Goal: Task Accomplishment & Management: Complete application form

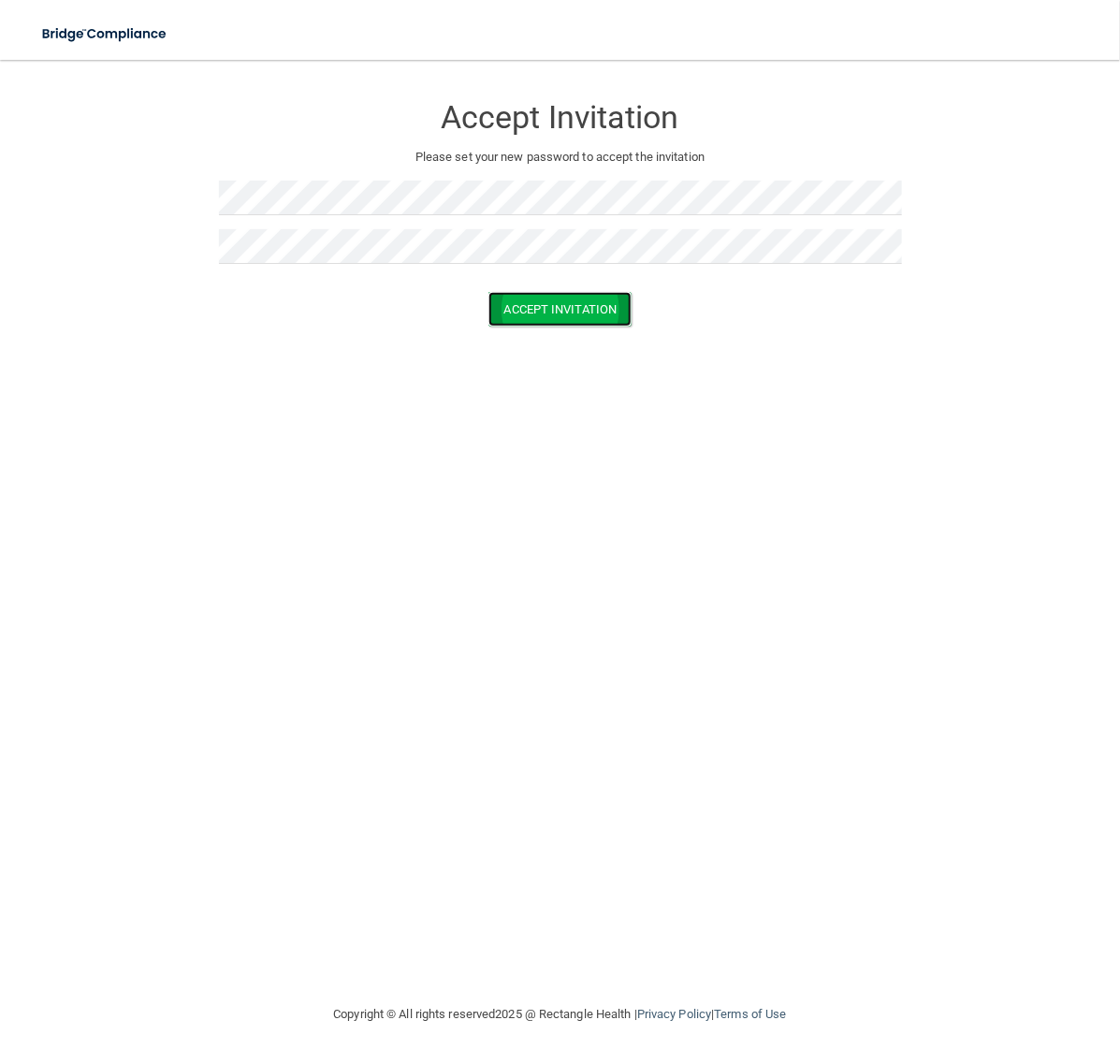
click at [566, 293] on button "Accept Invitation" at bounding box center [561, 309] width 145 height 35
click at [545, 280] on div "Token is invalid or blank." at bounding box center [560, 298] width 683 height 41
click at [544, 293] on p "Token is invalid or blank." at bounding box center [560, 293] width 683 height 22
click at [563, 358] on form "Accept Invitation Please set your new password to accept the invitation Token i…" at bounding box center [560, 227] width 1045 height 298
click at [562, 337] on button "Accept Invitation" at bounding box center [561, 336] width 145 height 35
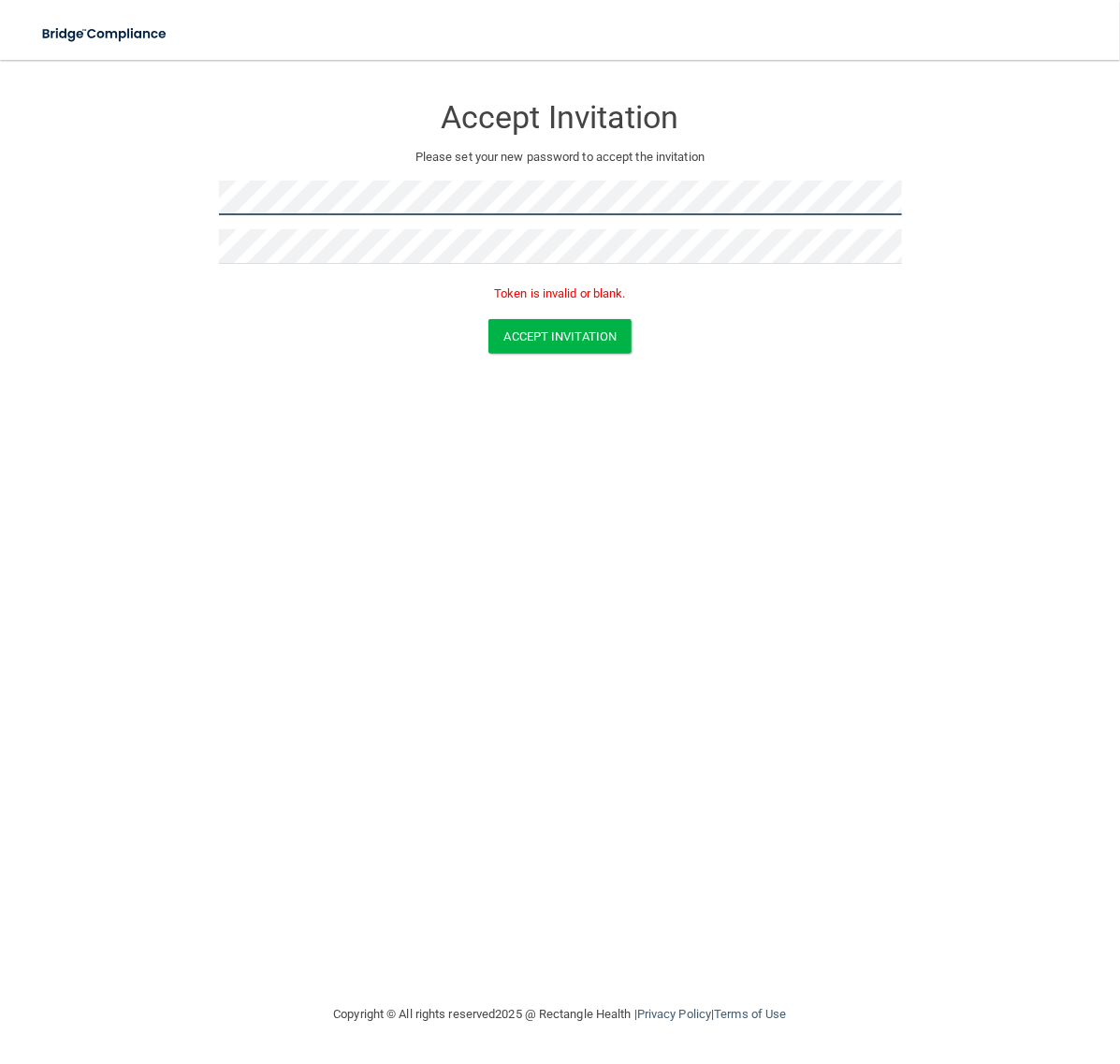
click at [152, 193] on form "Accept Invitation Please set your new password to accept the invitation Token i…" at bounding box center [560, 227] width 1045 height 298
click at [184, 250] on form "Accept Invitation Please set your new password to accept the invitation Token i…" at bounding box center [560, 227] width 1045 height 298
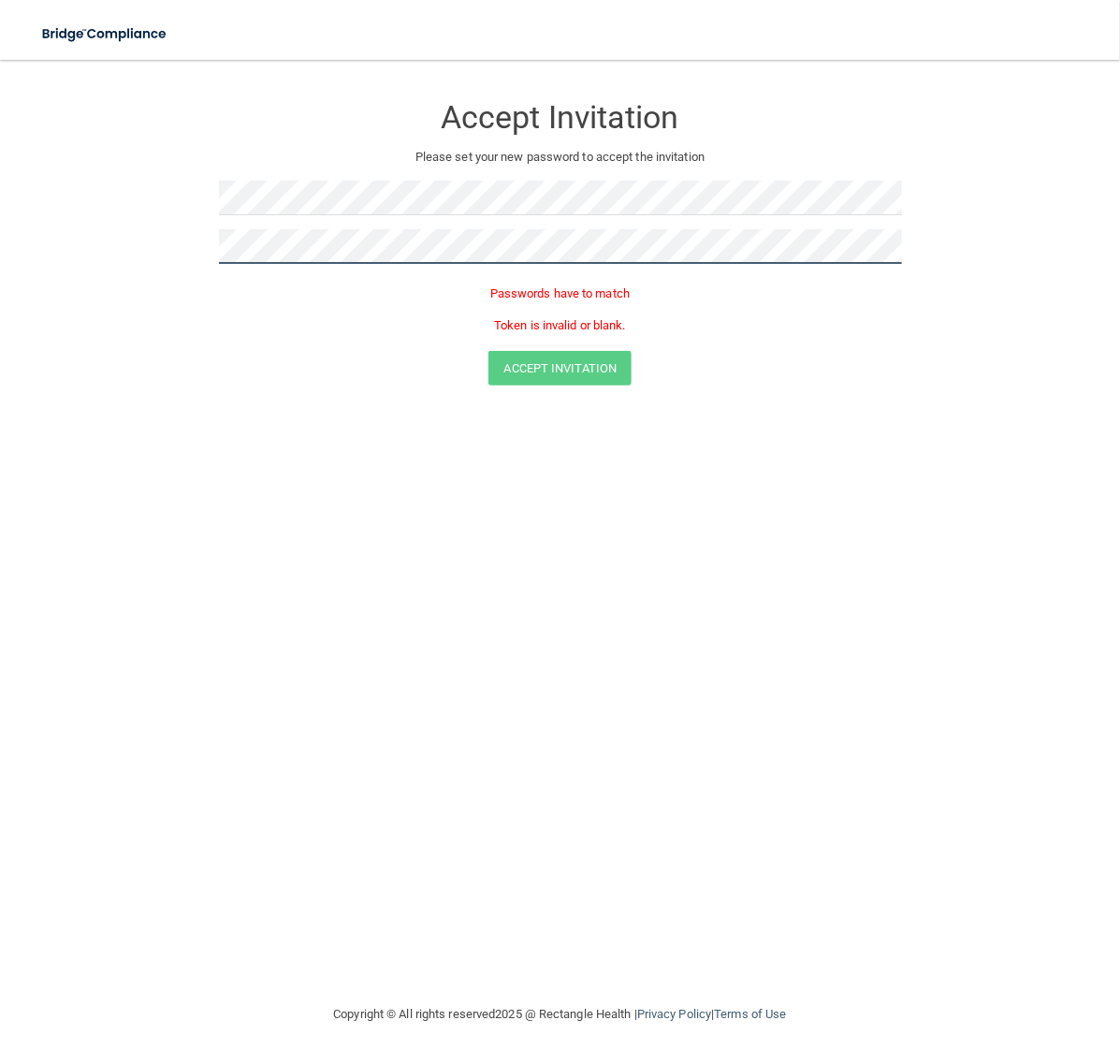
click at [0, 274] on html "Toggle navigation Manage My Enterprise Manage My Location Accept Invitation Ple…" at bounding box center [560, 532] width 1120 height 1064
click at [489, 319] on button "Accept Invitation" at bounding box center [561, 336] width 145 height 35
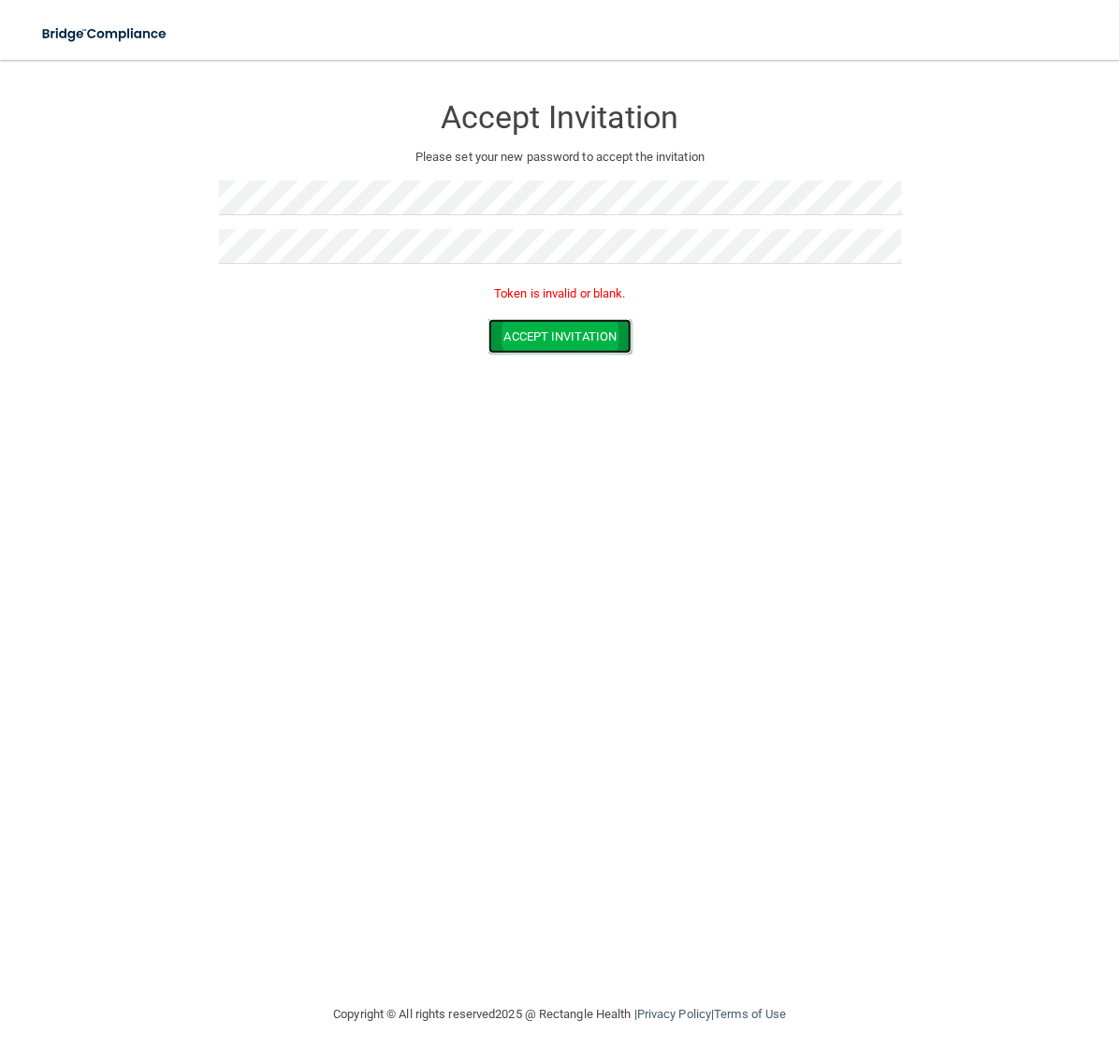
click at [548, 344] on button "Accept Invitation" at bounding box center [561, 336] width 145 height 35
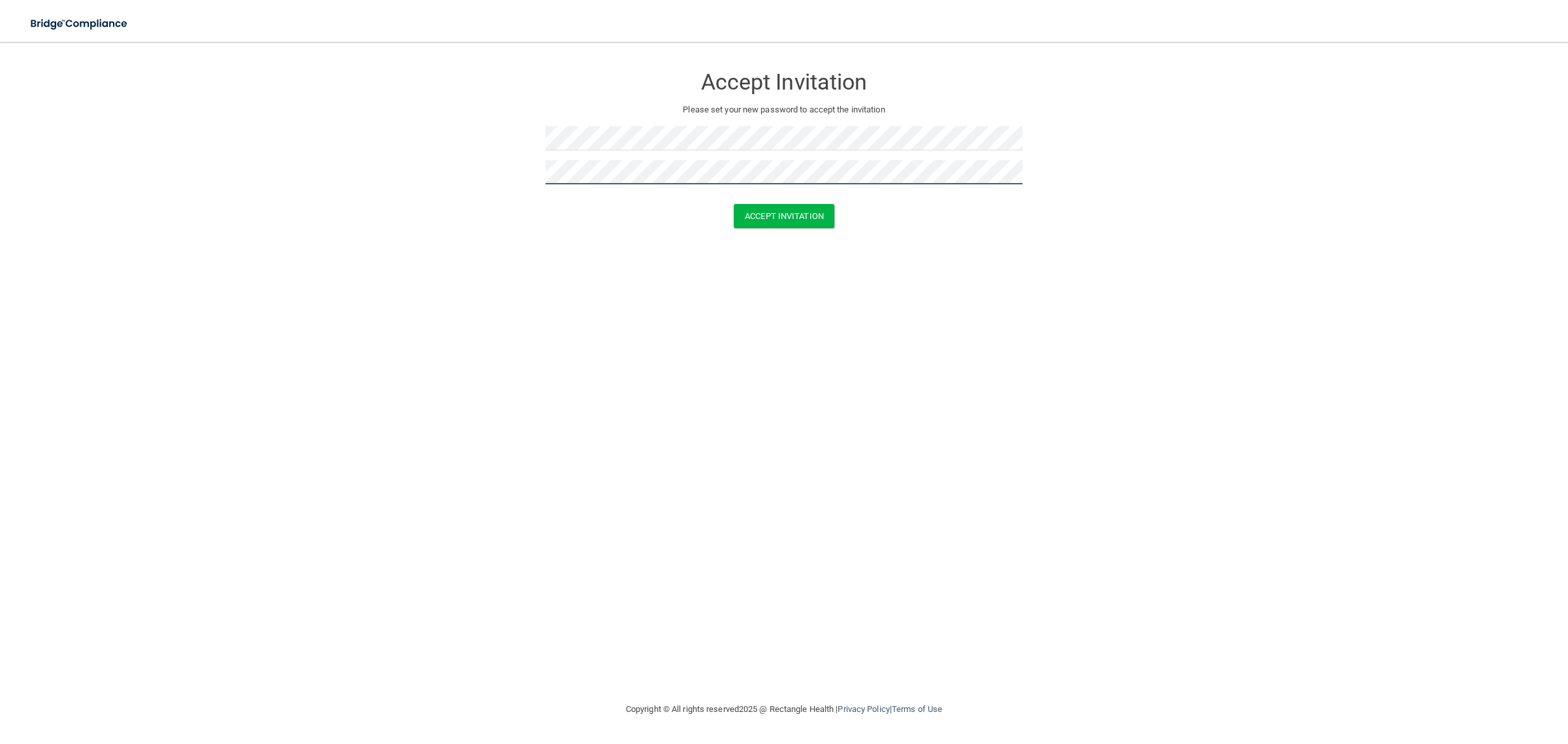
click at [734, 204] on button "Accept Invitation" at bounding box center [784, 216] width 101 height 24
click at [800, 237] on button "Accept Invitation" at bounding box center [784, 235] width 101 height 24
click at [794, 201] on p "Token is invalid or blank." at bounding box center [784, 205] width 477 height 15
click at [778, 220] on button "Accept Invitation" at bounding box center [784, 216] width 101 height 24
